Goal: Task Accomplishment & Management: Manage account settings

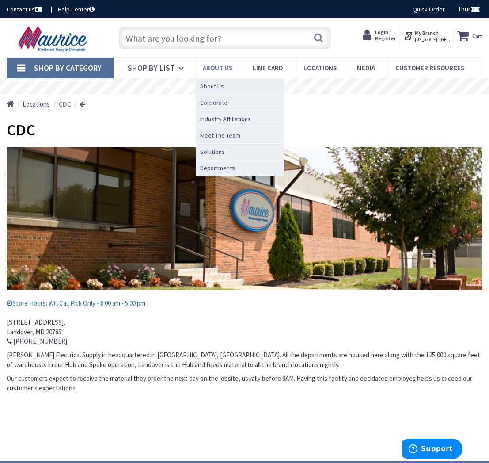
click at [225, 66] on span "About us" at bounding box center [218, 68] width 30 height 8
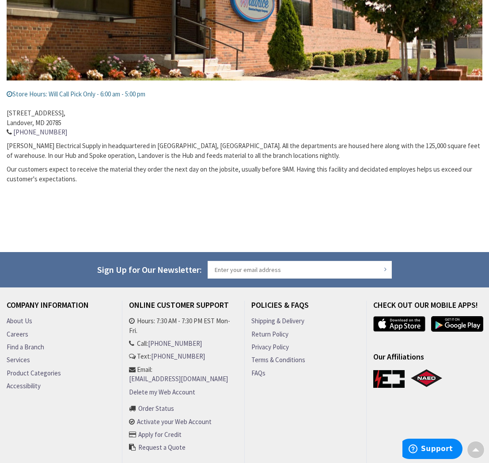
scroll to position [262, 0]
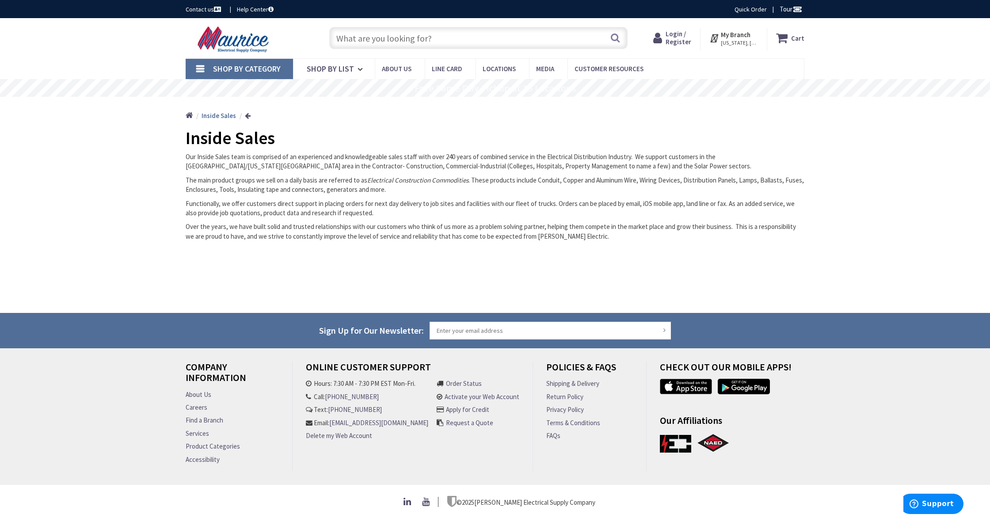
click at [684, 39] on span "Login / Register" at bounding box center [679, 38] width 26 height 16
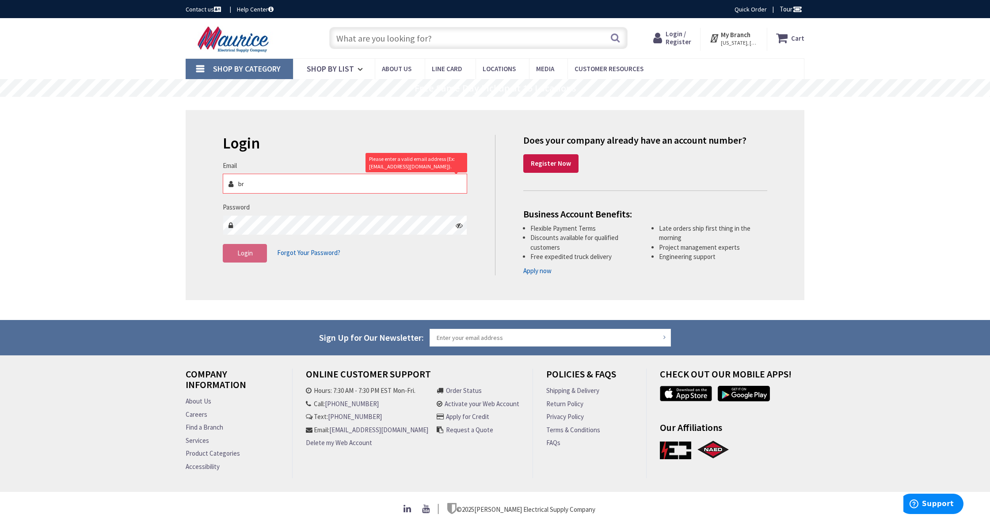
type input "b"
